Goal: Find specific page/section: Find specific page/section

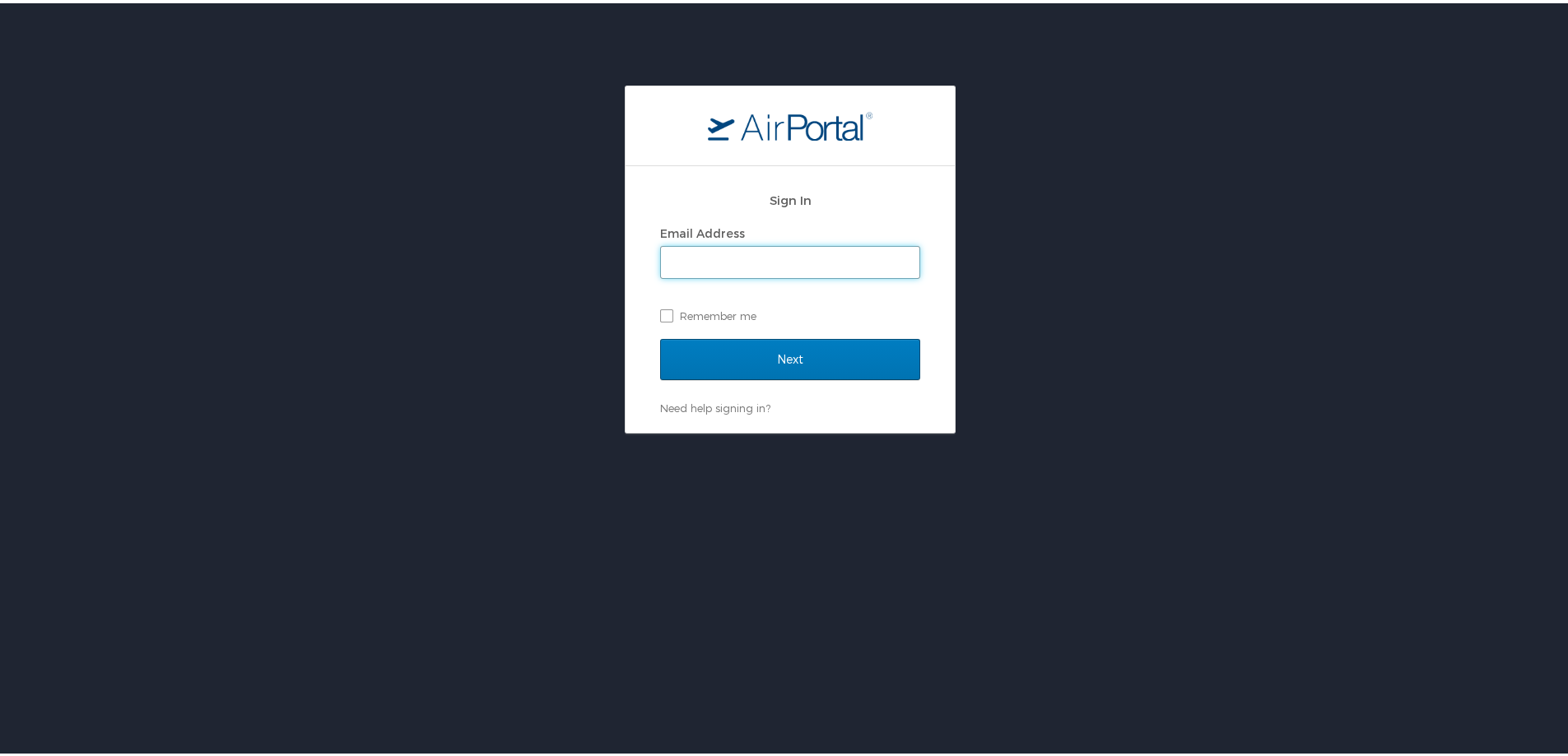
click at [677, 256] on input "Email Address" at bounding box center [790, 259] width 258 height 31
type input "rachel.stone@cbtravel.com"
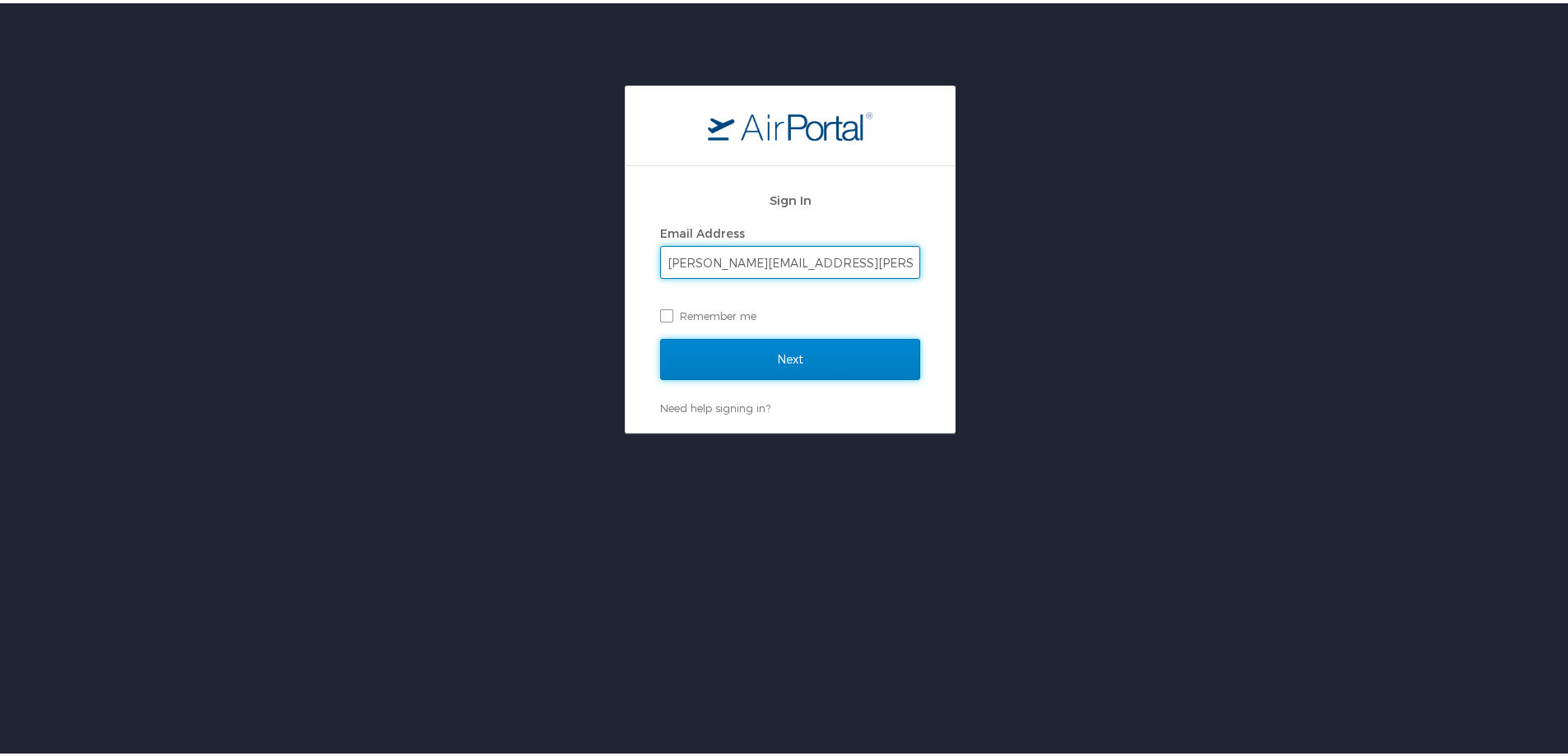
click at [712, 356] on input "Next" at bounding box center [790, 356] width 260 height 41
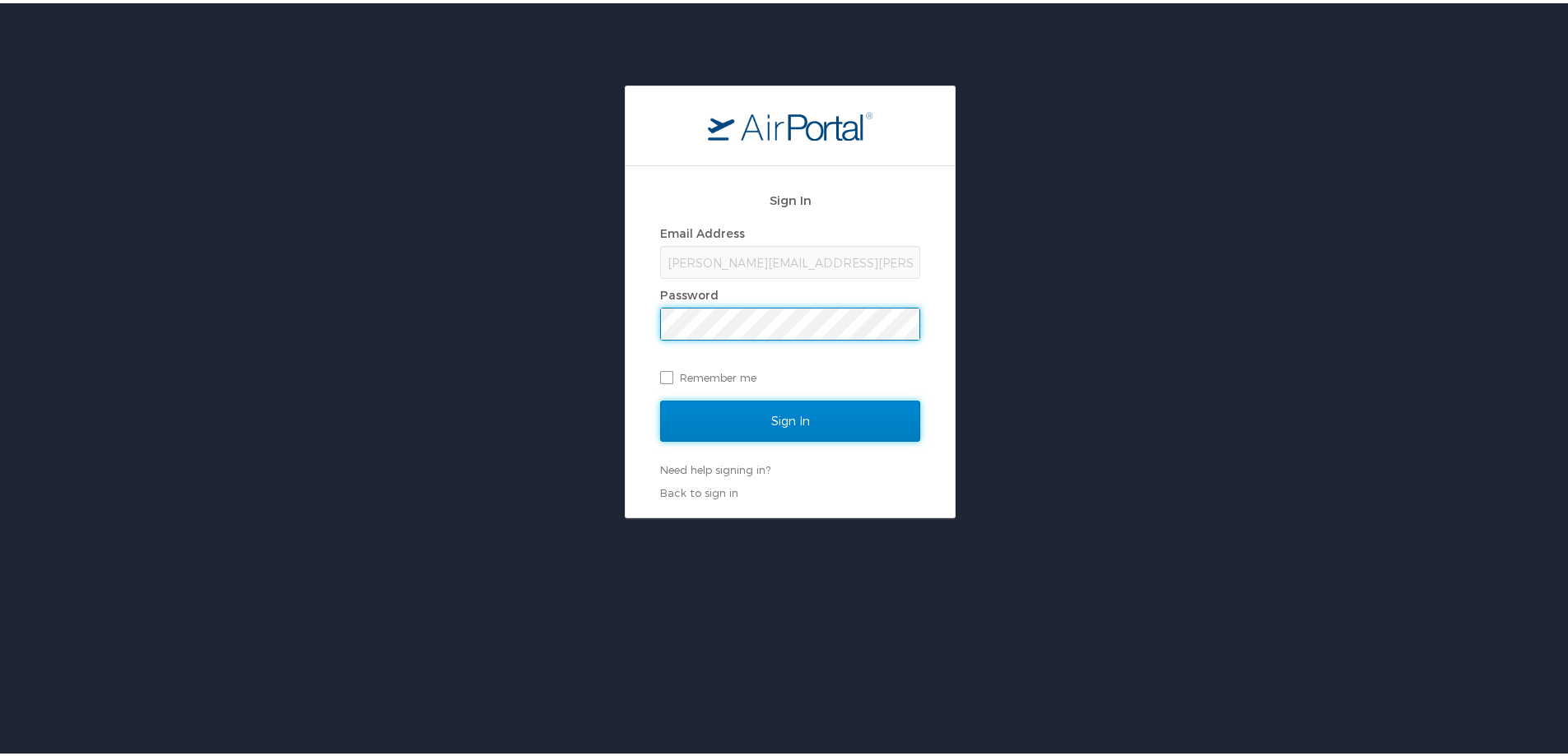
click at [848, 419] on input "Sign In" at bounding box center [790, 418] width 260 height 41
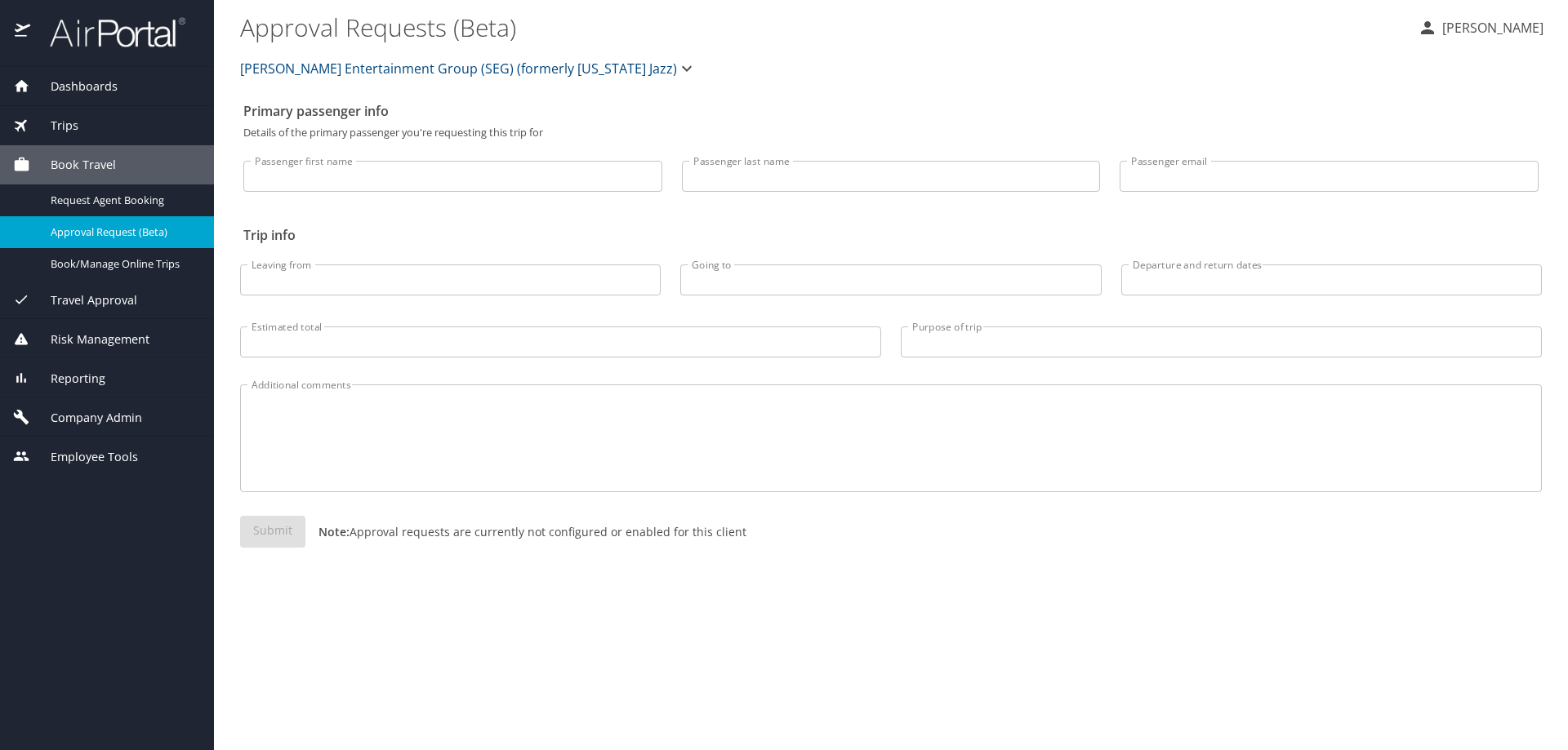
click at [79, 409] on span "Company Admin" at bounding box center [85, 418] width 112 height 18
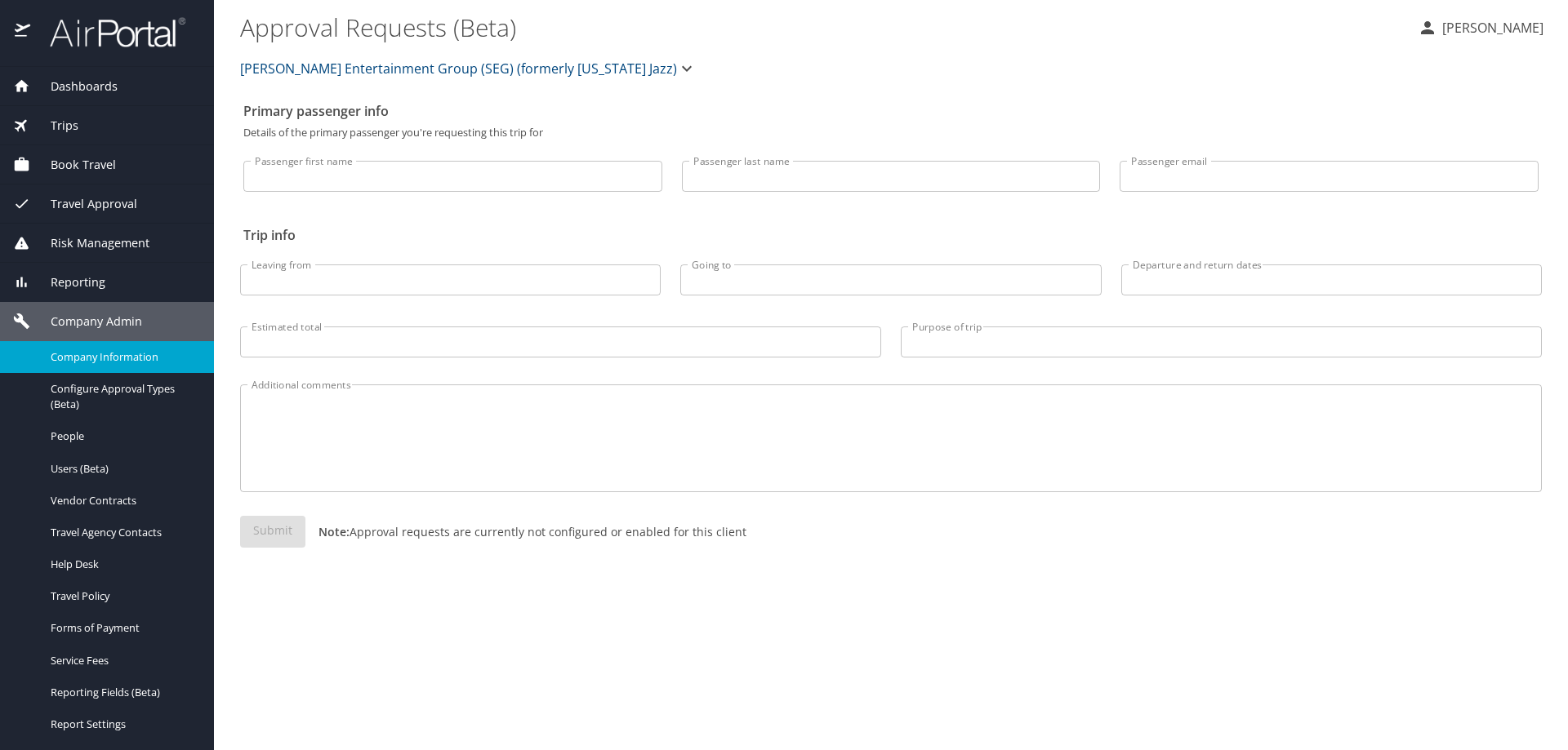
click at [82, 355] on span "Company Information" at bounding box center [122, 357] width 144 height 15
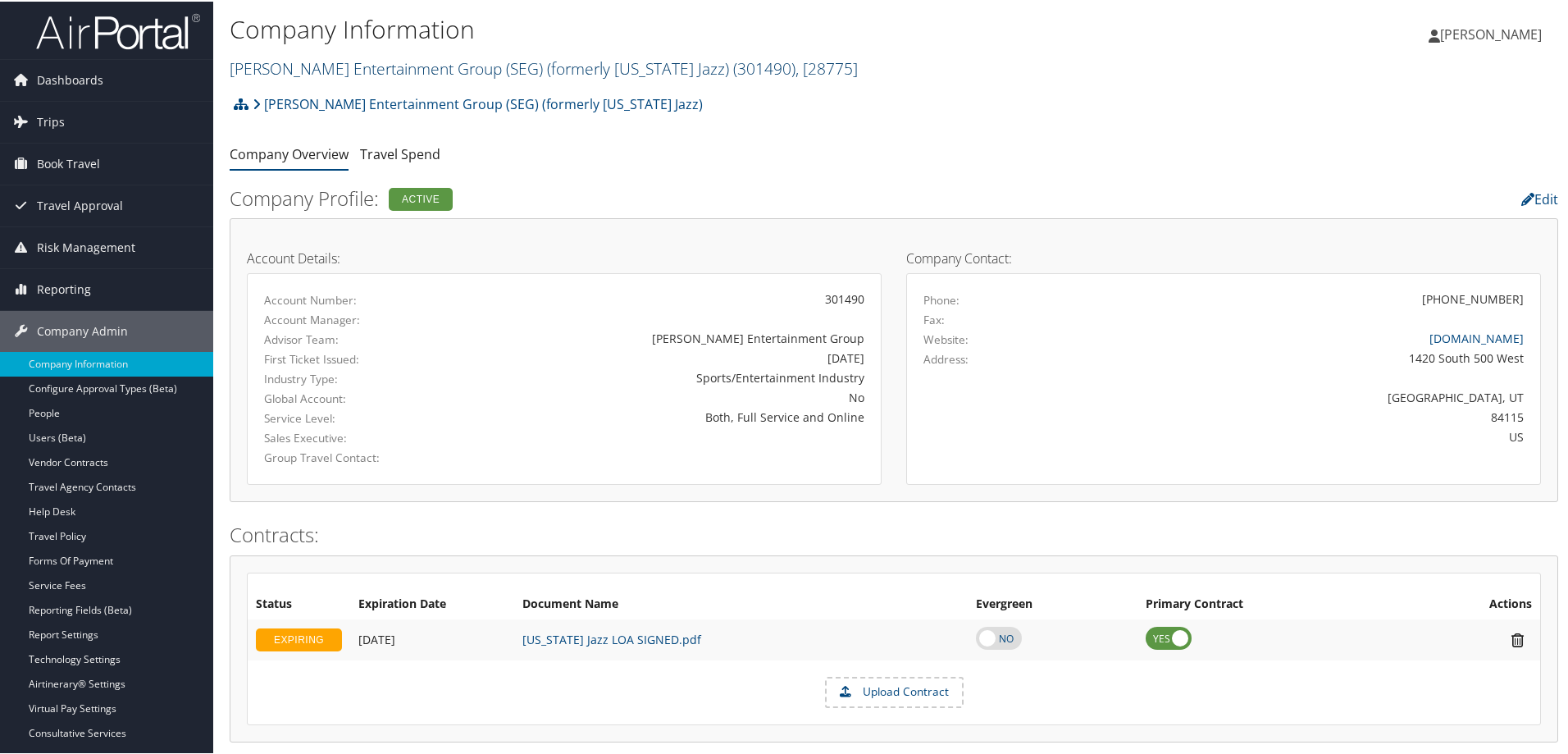
click at [363, 67] on link "Smith Entertainment Group (SEG) (formerly Utah Jazz) ( 301490 ) , [ 28775 ]" at bounding box center [544, 67] width 628 height 22
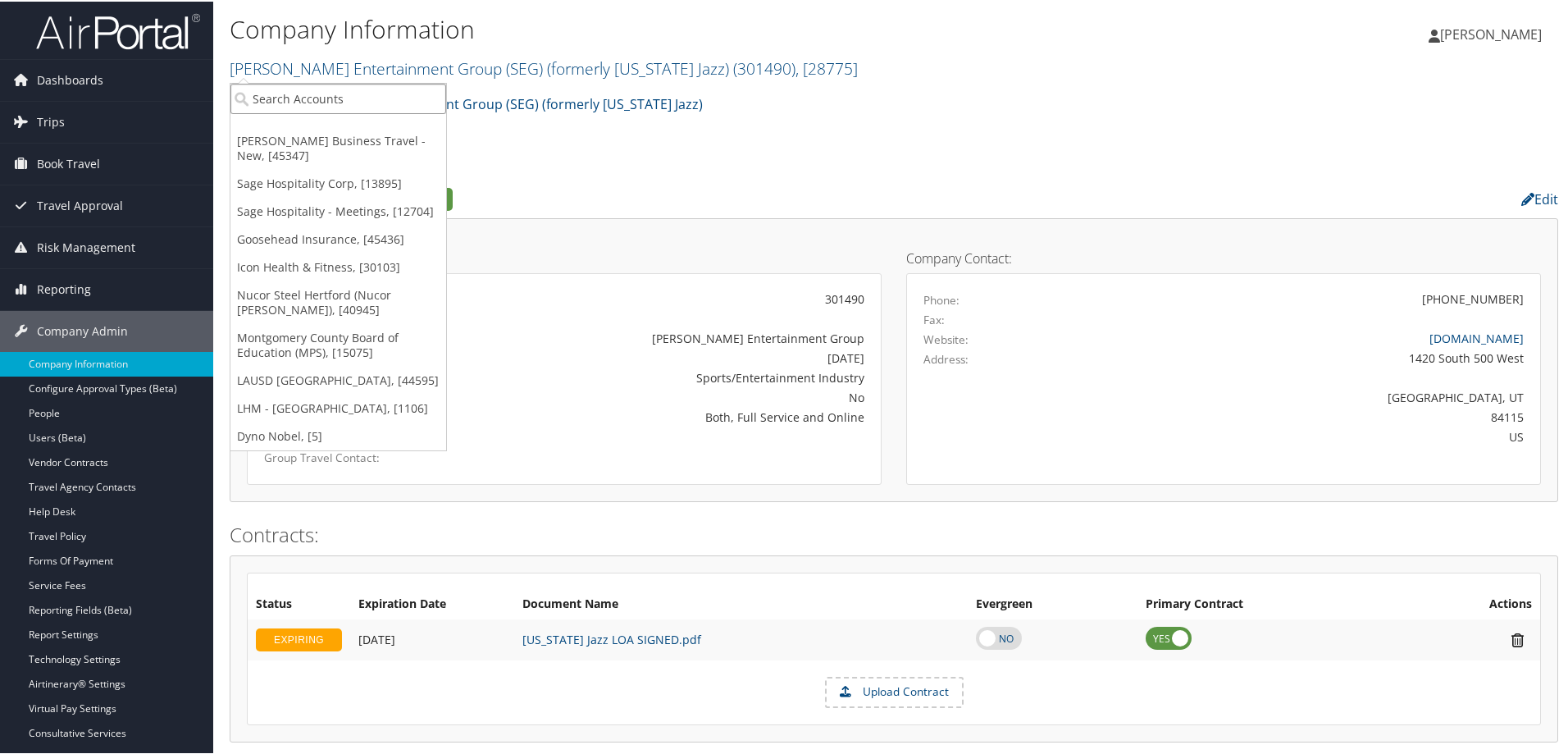
click at [360, 89] on input "search" at bounding box center [337, 97] width 215 height 30
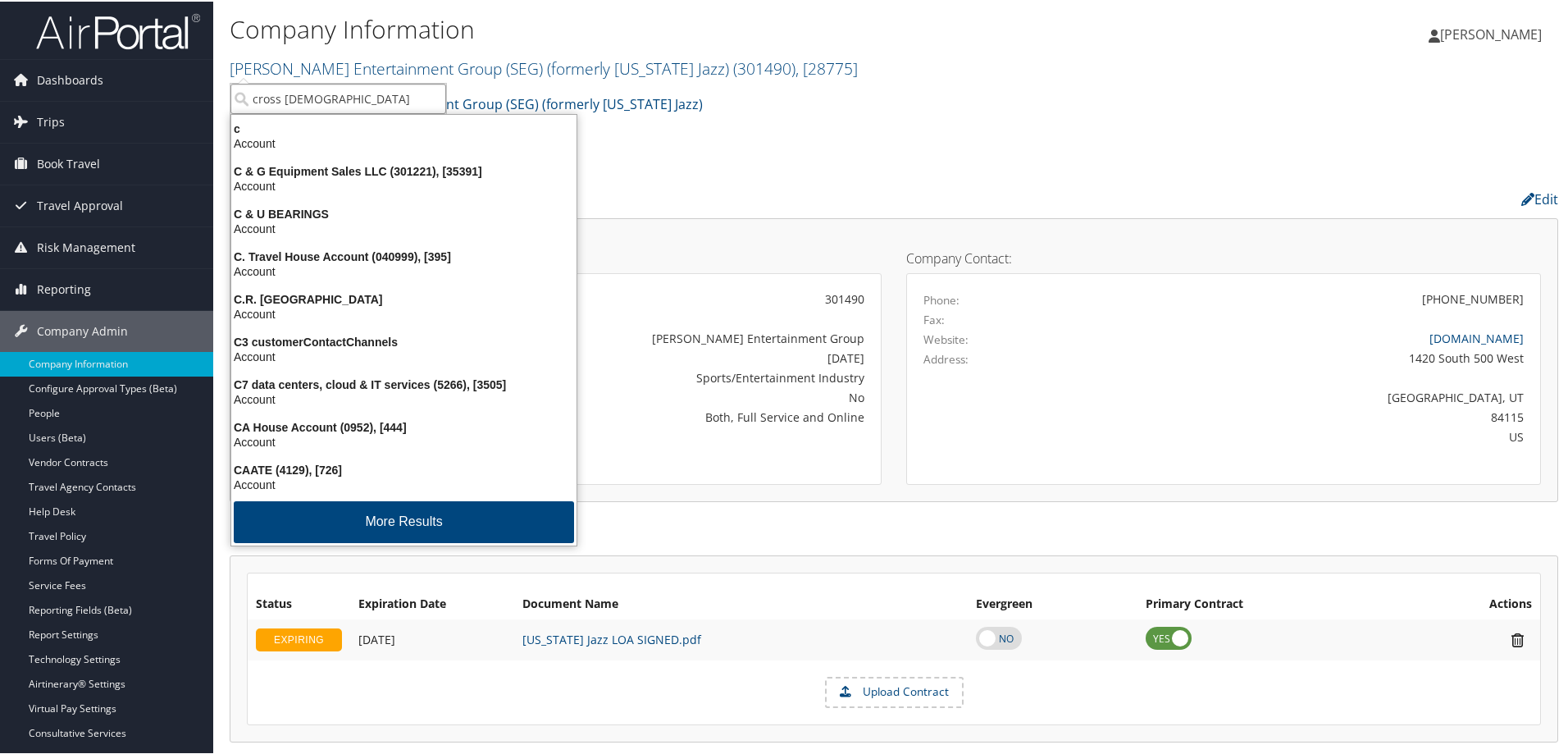
type input "cross catholic"
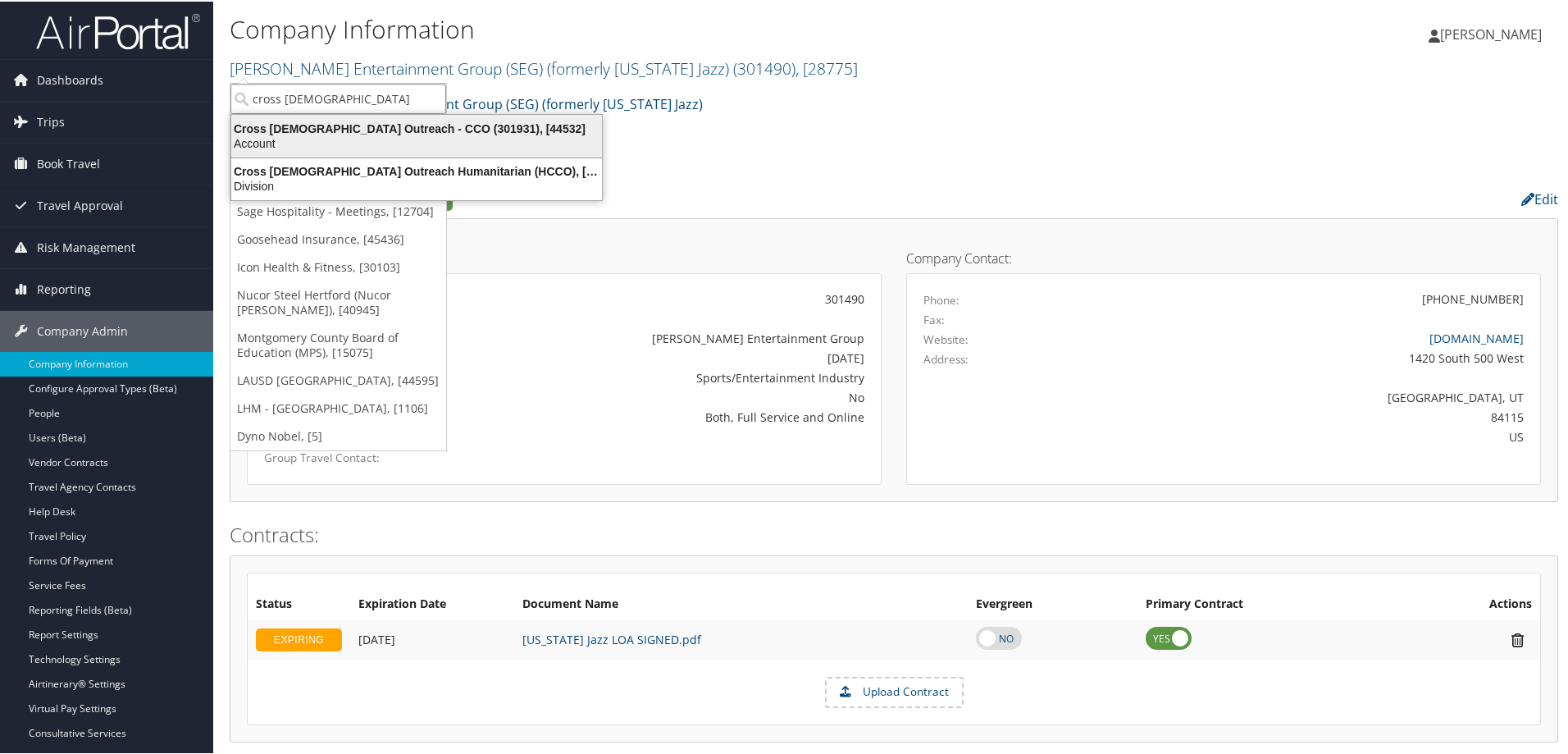
click at [335, 135] on div "Account" at bounding box center [416, 142] width 390 height 15
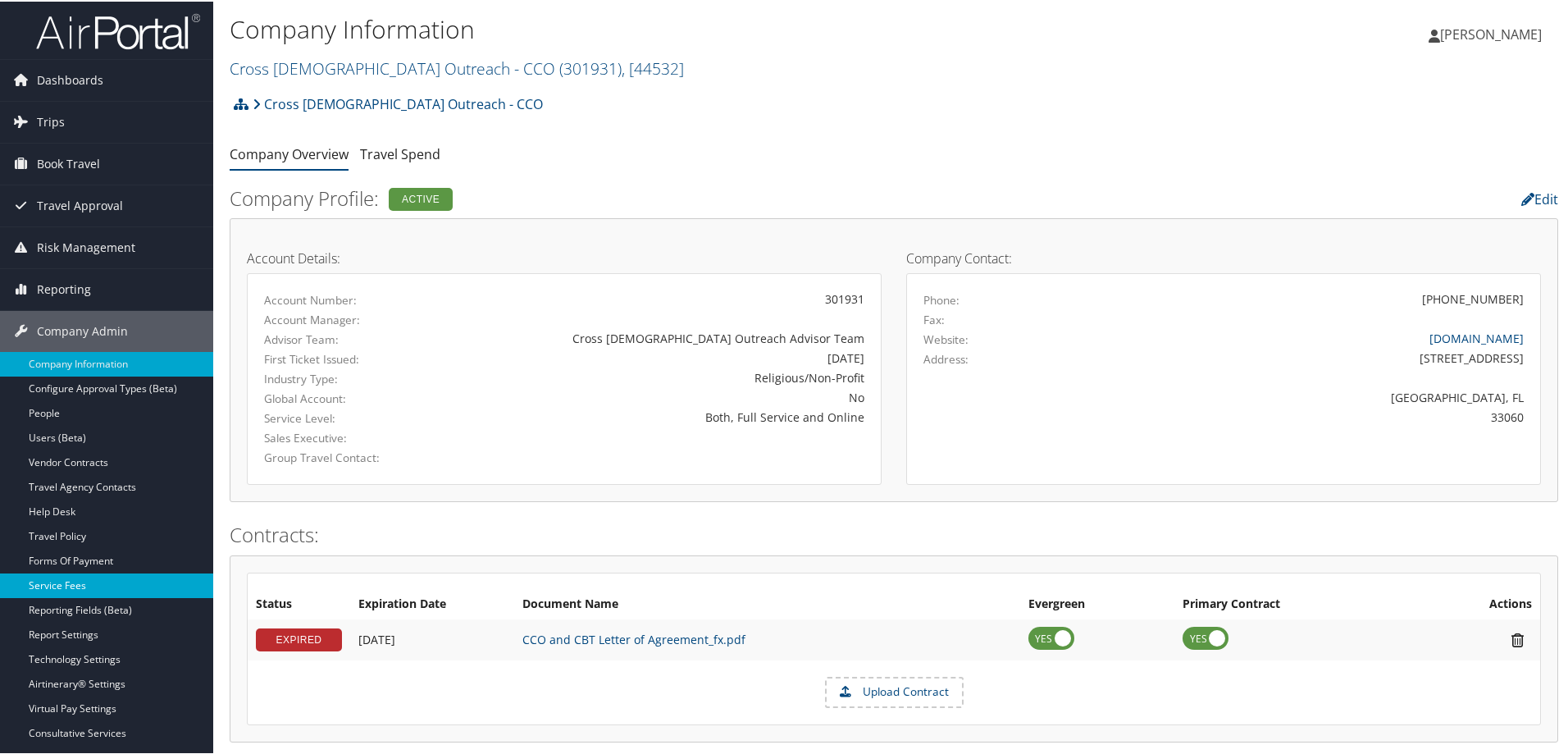
click at [53, 587] on link "Service Fees" at bounding box center [106, 584] width 213 height 25
